Goal: Information Seeking & Learning: Learn about a topic

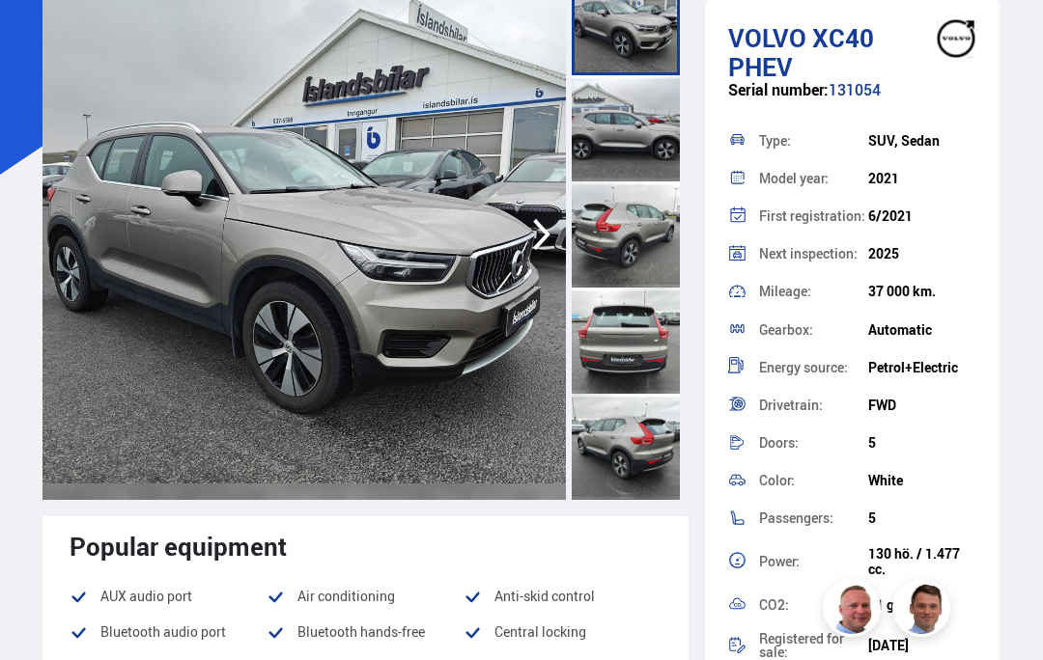
scroll to position [168, 0]
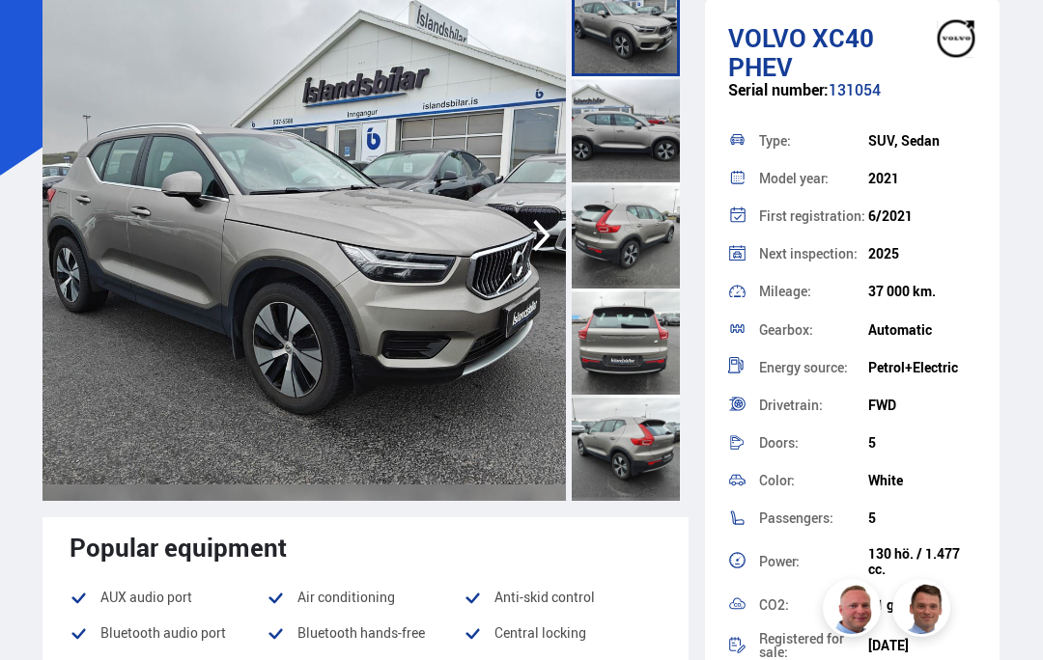
click at [106, 184] on img at bounding box center [303, 235] width 523 height 531
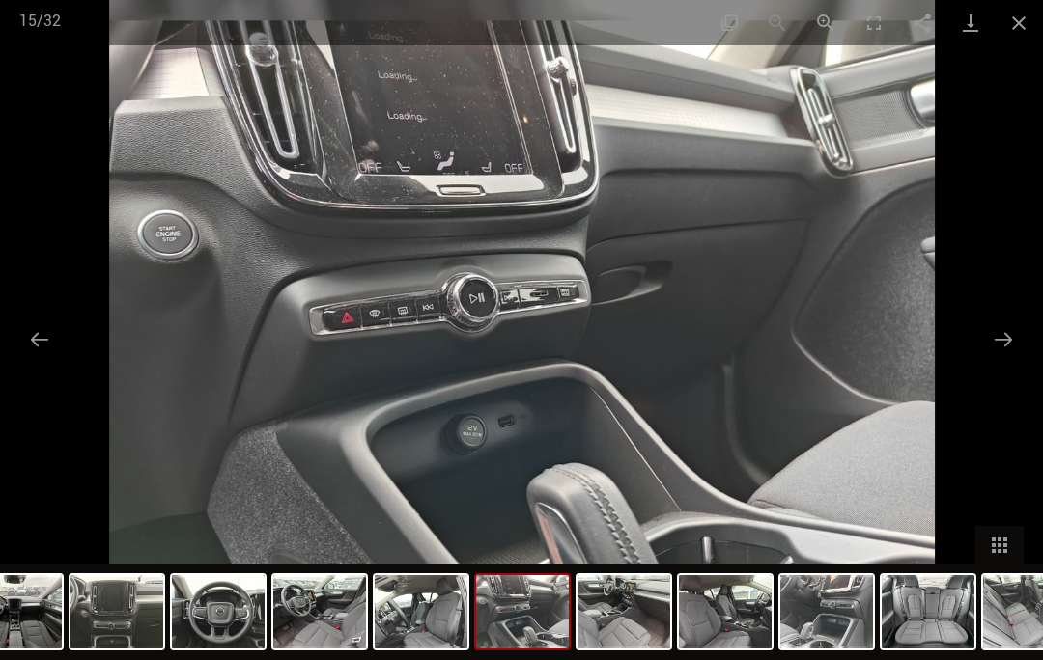
click at [1029, 5] on button "Close gallery" at bounding box center [1019, 22] width 48 height 45
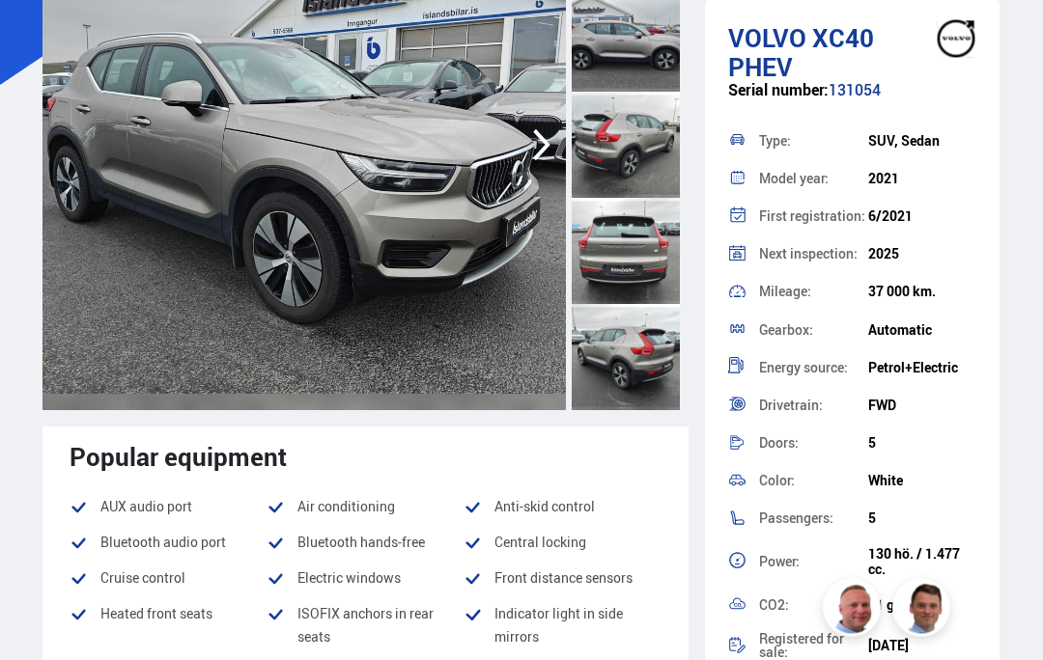
scroll to position [262, 0]
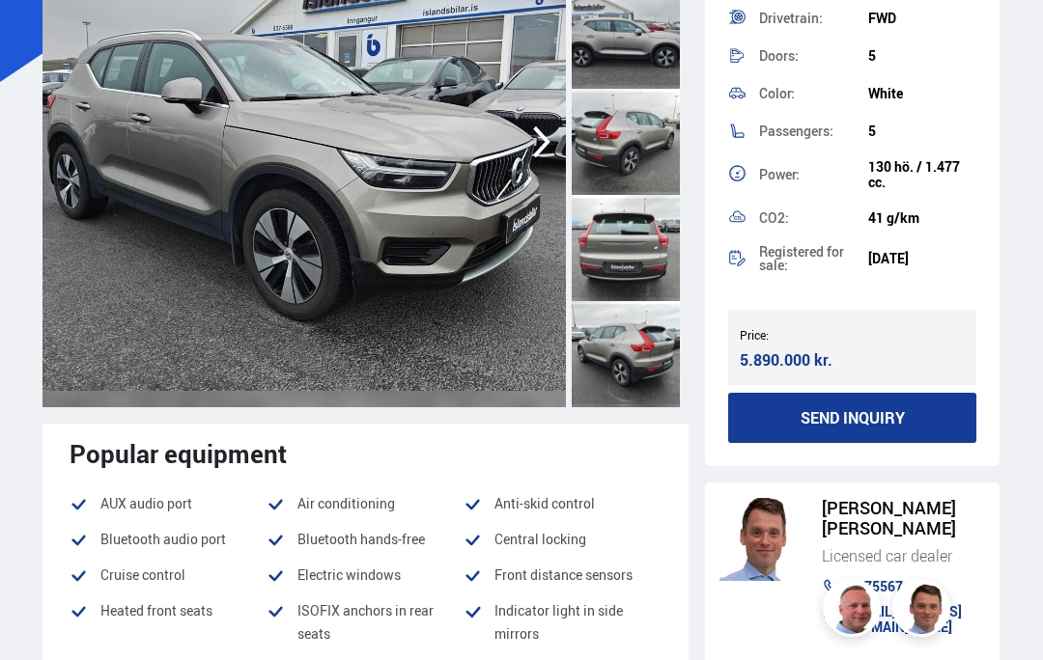
click at [989, 500] on div "Einar Skúli Skúlason Licensed car dealer 5375567 einar@islandsbilar.is" at bounding box center [852, 575] width 295 height 185
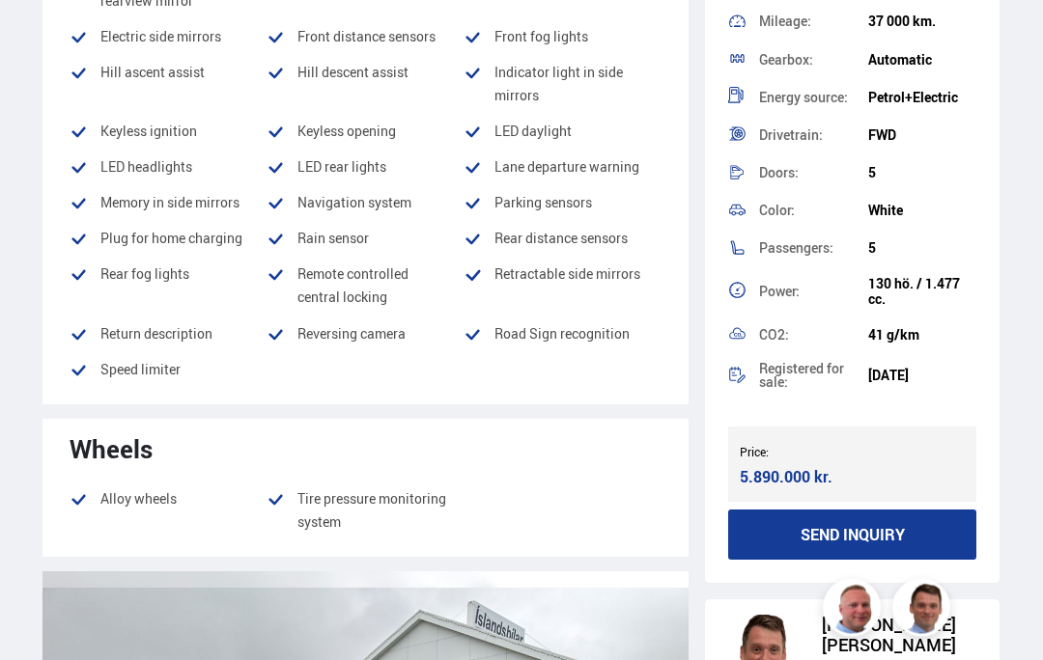
scroll to position [2258, 0]
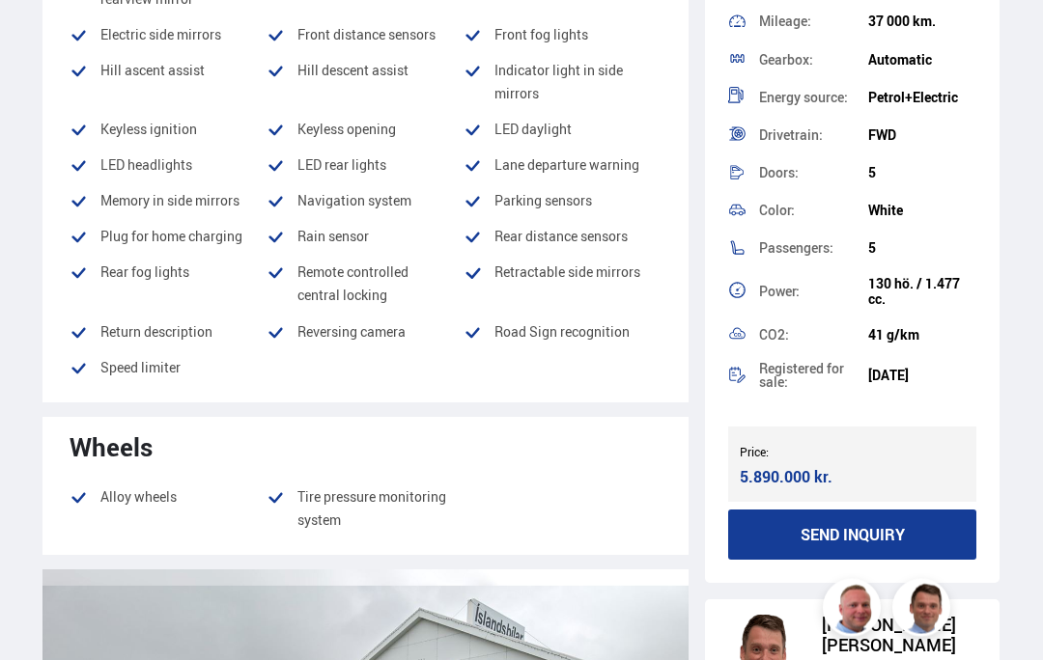
click at [78, 226] on li "Plug for home charging" at bounding box center [168, 237] width 197 height 23
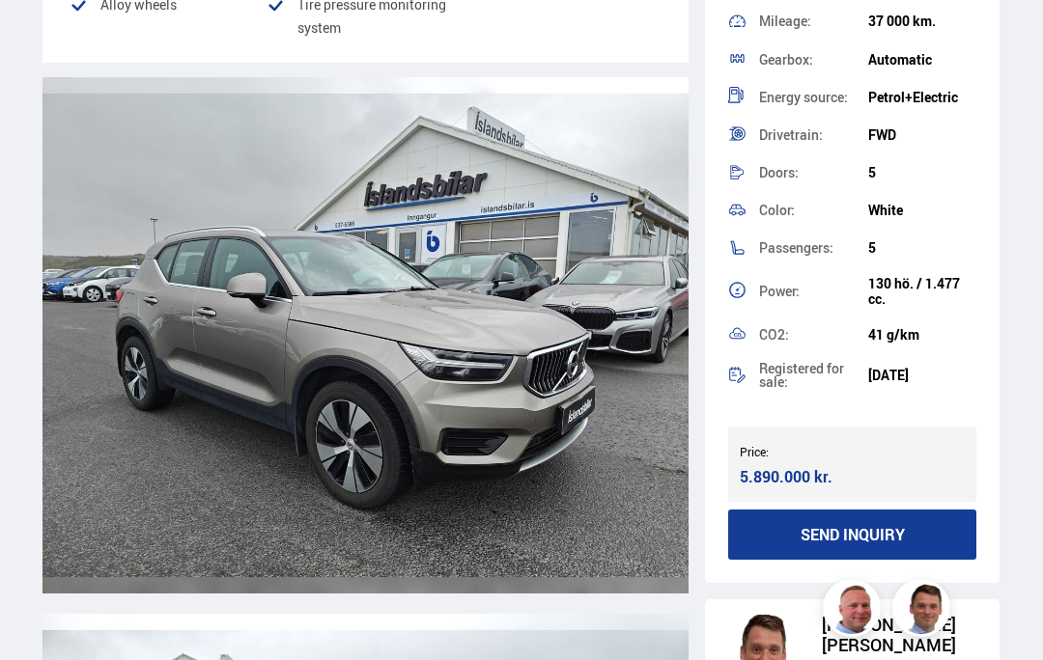
scroll to position [2763, 0]
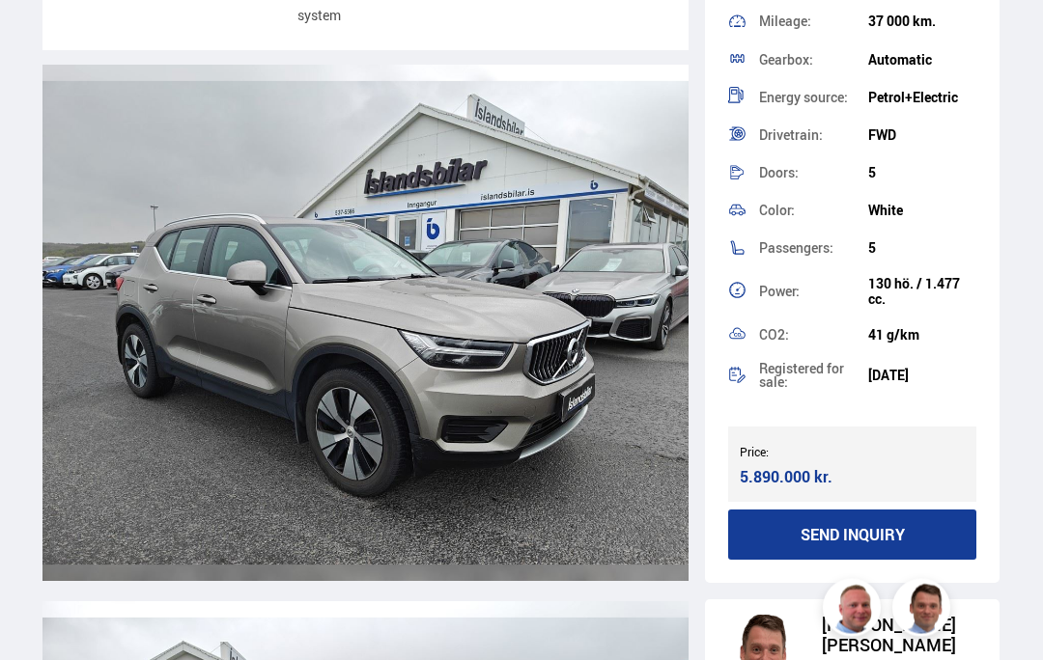
click at [79, 335] on img at bounding box center [365, 324] width 646 height 517
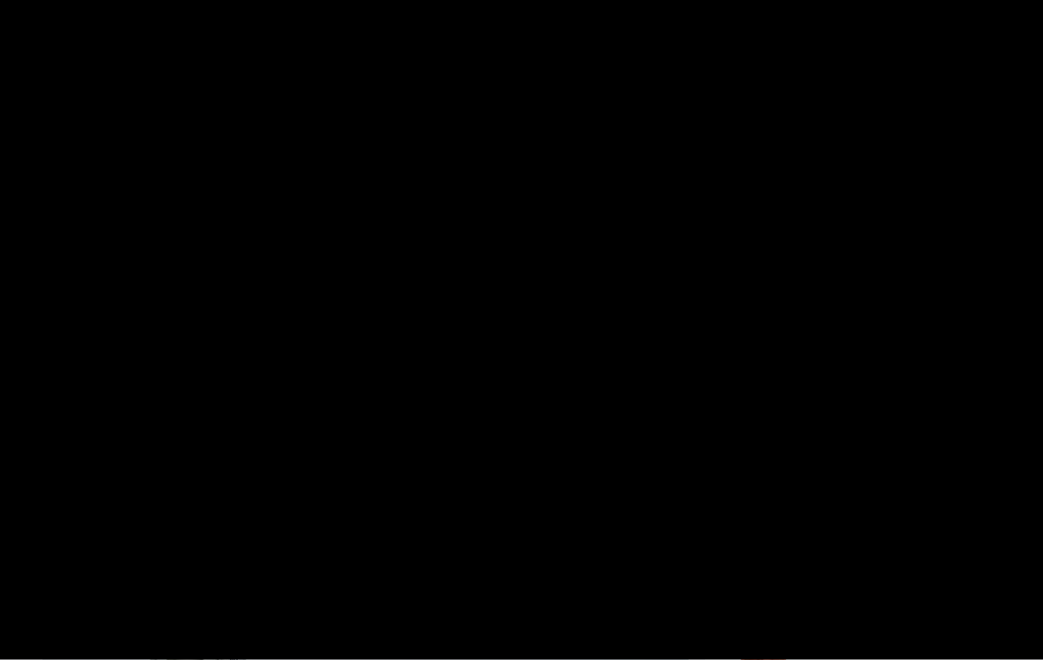
scroll to position [2764, 0]
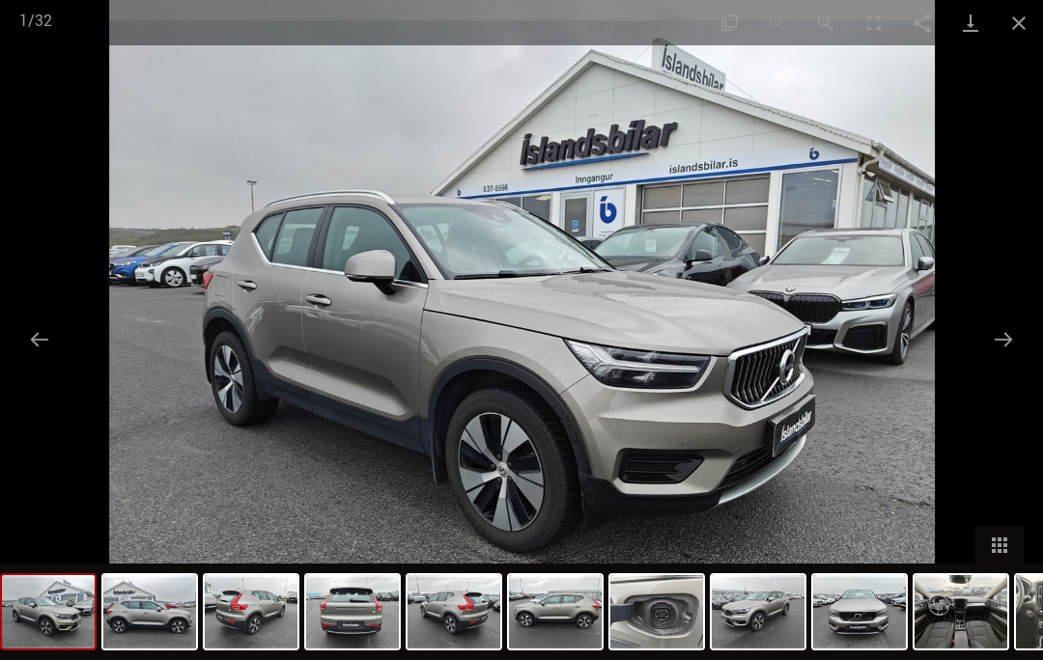
click at [1000, 358] on button "Next slide" at bounding box center [1003, 340] width 41 height 38
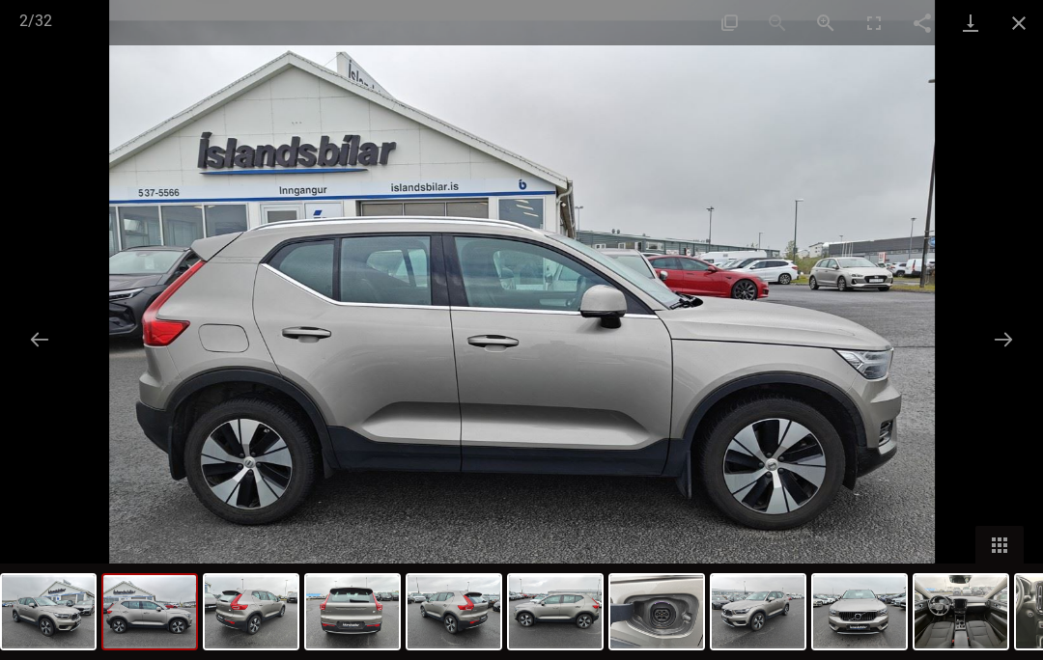
click at [989, 358] on button "Next slide" at bounding box center [1003, 340] width 41 height 38
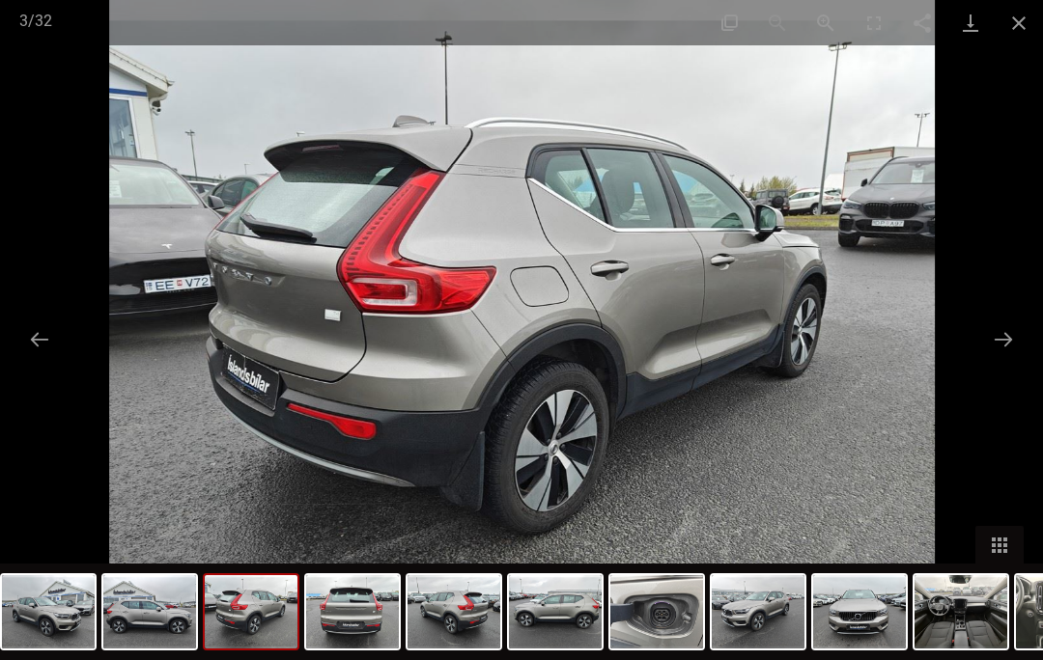
click at [998, 358] on button "Next slide" at bounding box center [1003, 340] width 41 height 38
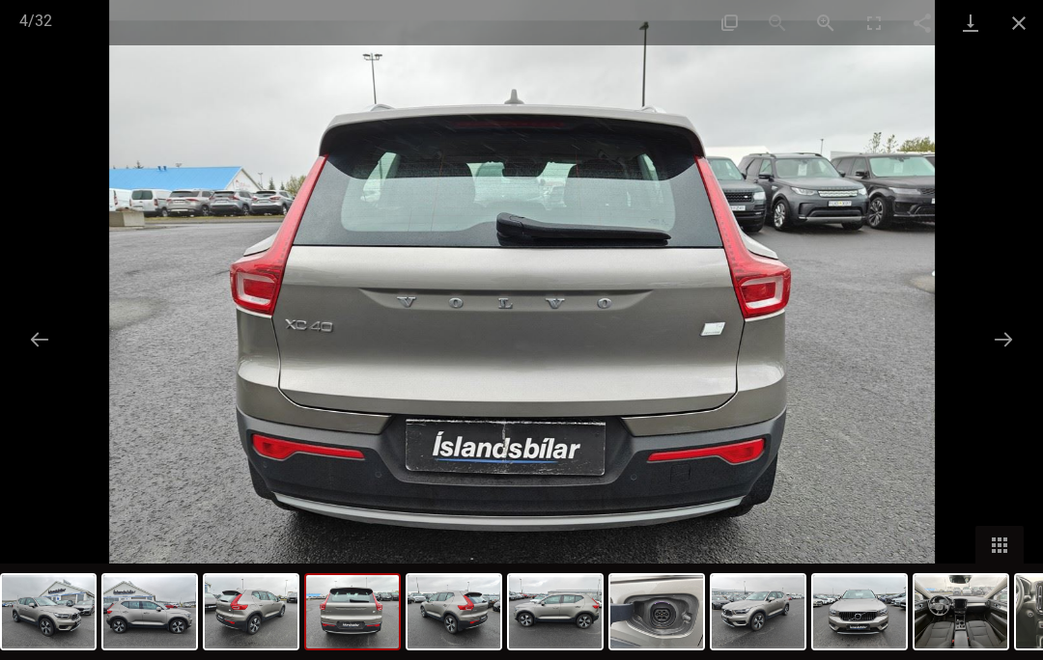
click at [1040, 0] on button "Close gallery" at bounding box center [1019, 22] width 48 height 45
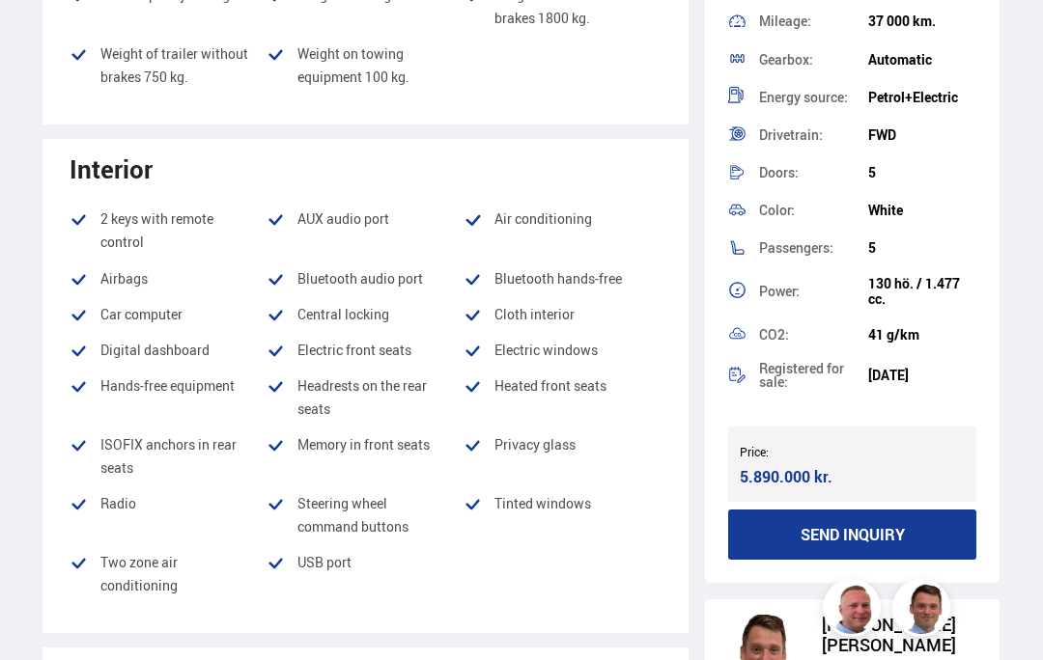
scroll to position [1304, 0]
